Goal: Transaction & Acquisition: Book appointment/travel/reservation

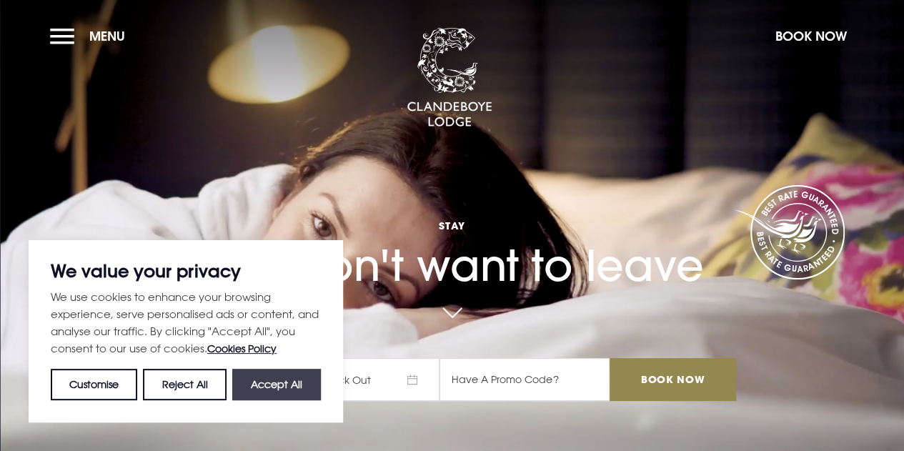
click at [259, 382] on button "Accept All" at bounding box center [276, 384] width 89 height 31
checkbox input "true"
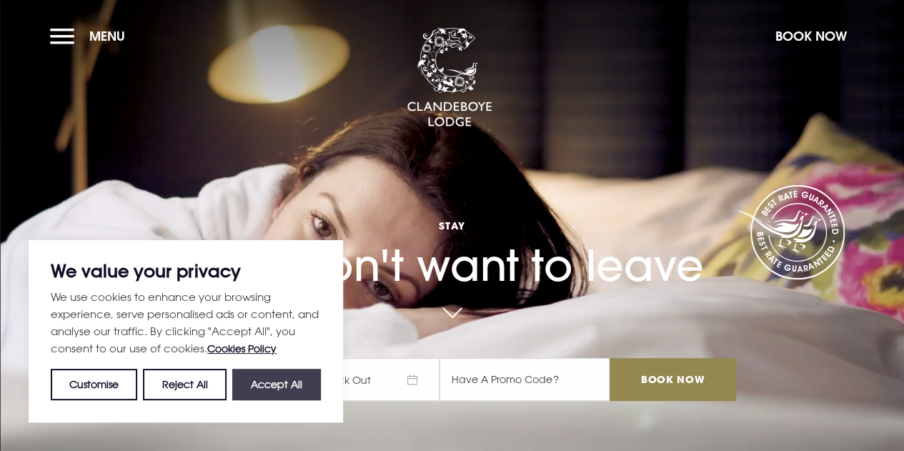
checkbox input "true"
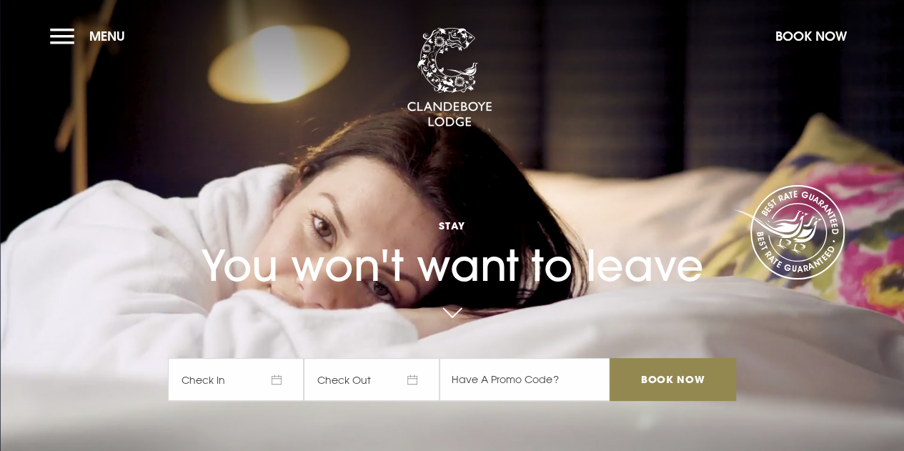
click at [233, 381] on span "Check In" at bounding box center [236, 379] width 136 height 43
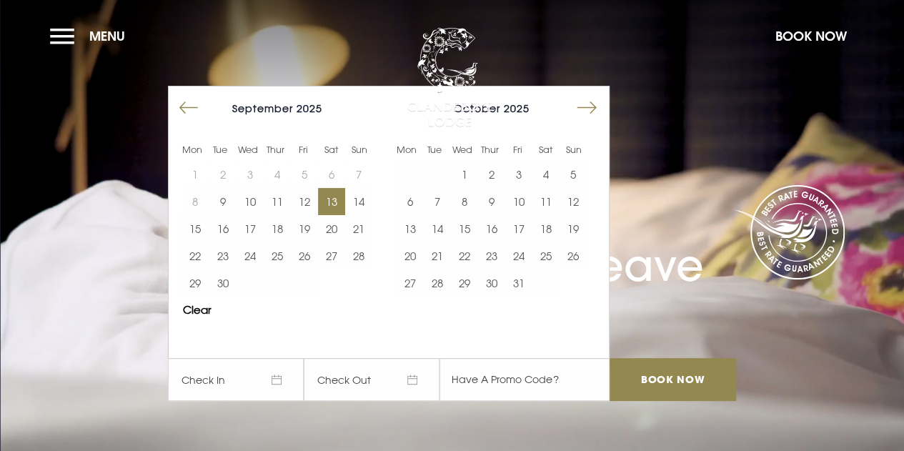
click at [336, 204] on button "13" at bounding box center [331, 201] width 27 height 27
click at [361, 199] on button "14" at bounding box center [358, 201] width 27 height 27
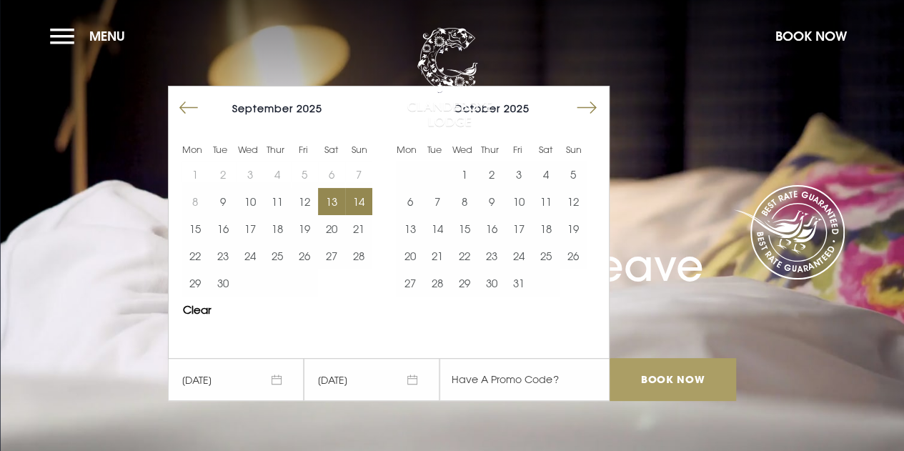
click at [671, 377] on input "Book Now" at bounding box center [672, 379] width 126 height 43
